Goal: Find specific page/section: Find specific page/section

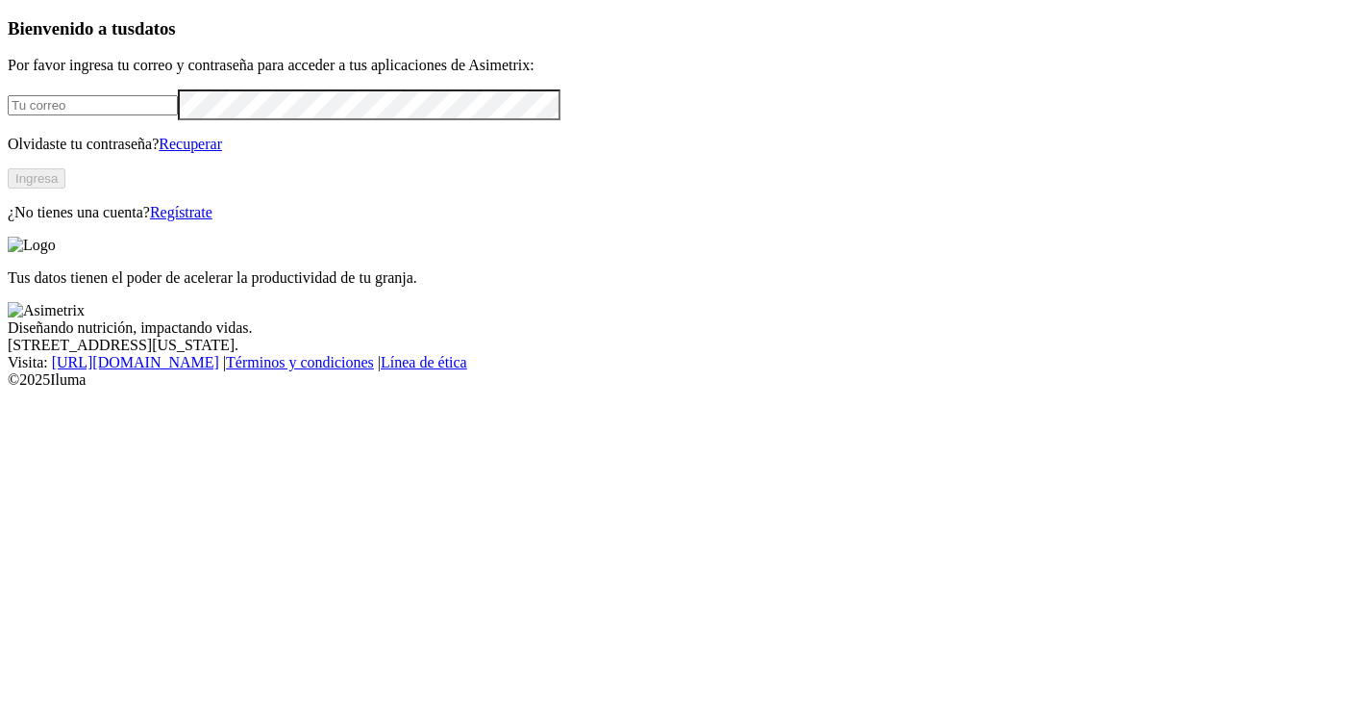
type input "[PERSON_NAME][EMAIL_ADDRESS][PERSON_NAME][DOMAIN_NAME]"
click at [65, 188] on button "Ingresa" at bounding box center [37, 178] width 58 height 20
